Goal: Find specific page/section: Find specific page/section

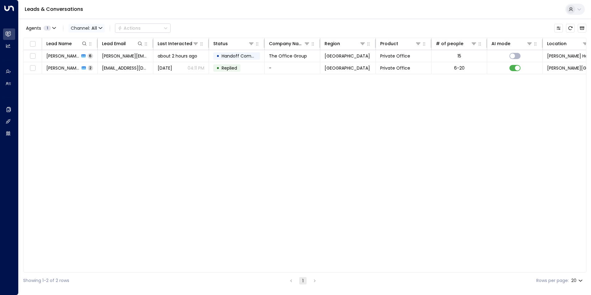
click at [99, 30] on icon "button" at bounding box center [101, 28] width 4 height 4
click at [89, 66] on p "Email" at bounding box center [90, 64] width 30 height 6
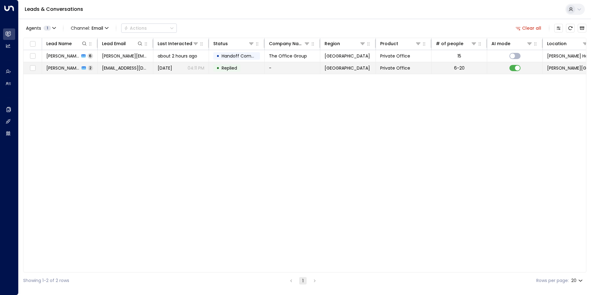
click at [69, 67] on span "[PERSON_NAME]" at bounding box center [62, 68] width 33 height 6
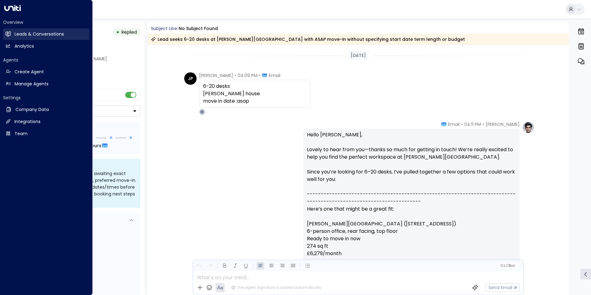
drag, startPoint x: 26, startPoint y: 34, endPoint x: 42, endPoint y: 36, distance: 16.8
click at [26, 34] on h2 "Leads & Conversations" at bounding box center [39, 34] width 49 height 6
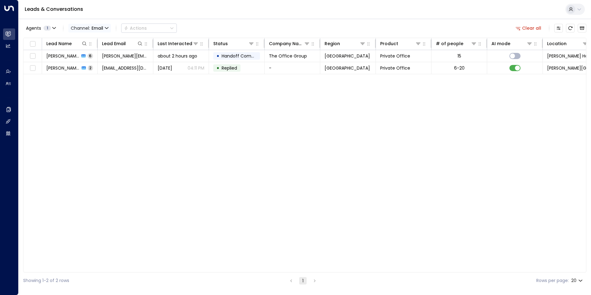
click at [108, 29] on icon "button" at bounding box center [107, 28] width 4 height 4
click at [84, 87] on span "Voice" at bounding box center [81, 86] width 13 height 6
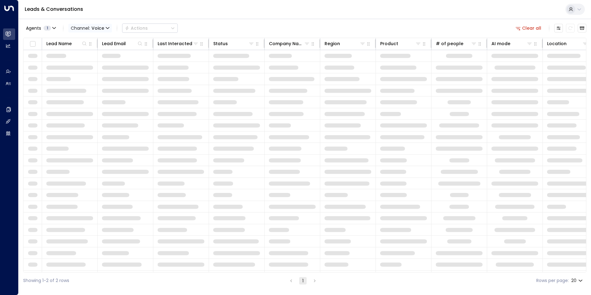
click at [108, 27] on icon "button" at bounding box center [107, 27] width 3 height 1
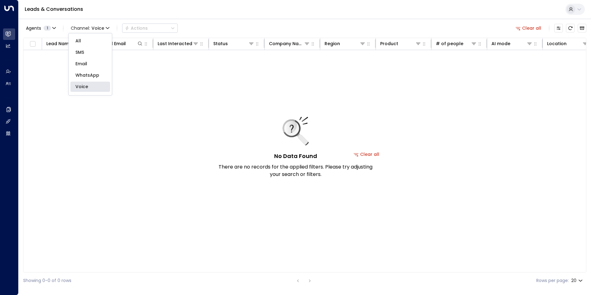
click at [92, 45] on li "All" at bounding box center [90, 41] width 40 height 10
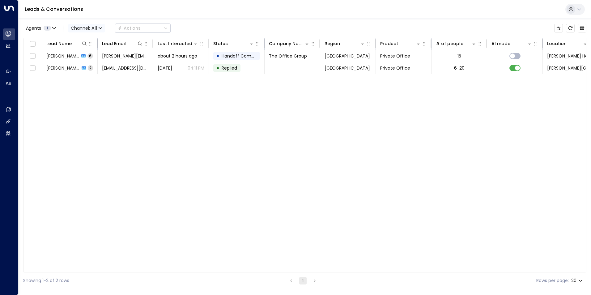
click at [99, 26] on span "Channel: All" at bounding box center [86, 28] width 36 height 9
click at [83, 67] on li "Email" at bounding box center [90, 64] width 40 height 10
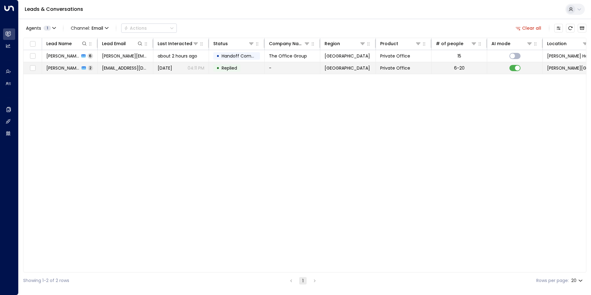
click at [68, 68] on span "[PERSON_NAME]" at bounding box center [62, 68] width 33 height 6
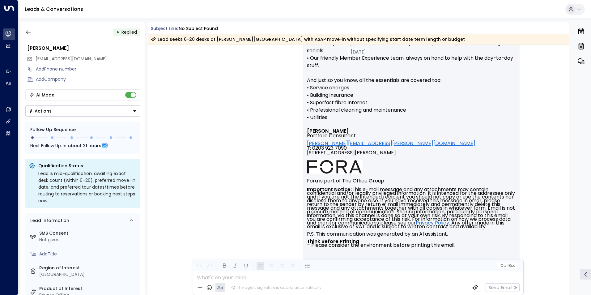
scroll to position [480, 0]
